Goal: Task Accomplishment & Management: Understand process/instructions

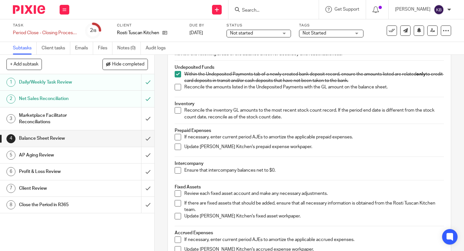
scroll to position [58, 0]
click at [178, 109] on span at bounding box center [178, 110] width 6 height 6
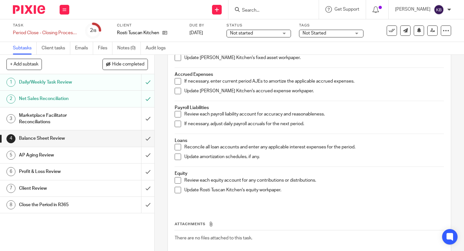
scroll to position [219, 0]
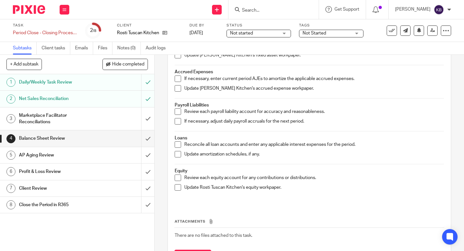
click at [178, 114] on span at bounding box center [178, 111] width 6 height 6
click at [179, 122] on span at bounding box center [178, 121] width 6 height 6
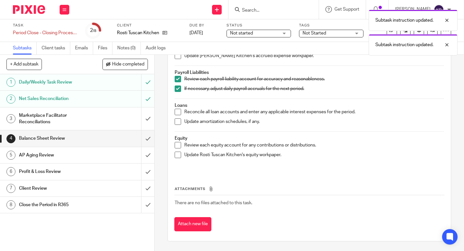
scroll to position [251, 0]
click at [177, 111] on span at bounding box center [178, 112] width 6 height 6
click at [179, 110] on span at bounding box center [178, 112] width 6 height 6
click at [178, 110] on span at bounding box center [178, 112] width 6 height 6
click at [178, 121] on span at bounding box center [178, 121] width 6 height 6
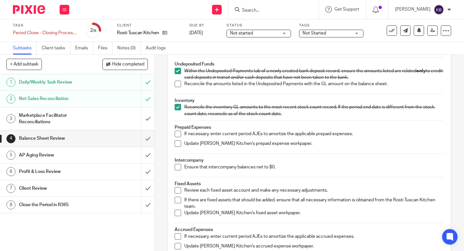
scroll to position [61, 0]
click at [194, 136] on p "If necessary, enter current period AJEs to amortize the applicable prepaid expe…" at bounding box center [314, 134] width 260 height 6
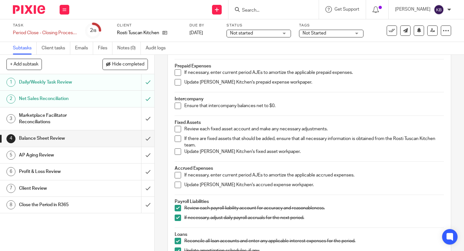
scroll to position [123, 0]
click at [111, 152] on div "AP Aging Review" at bounding box center [77, 155] width 116 height 10
